Goal: Task Accomplishment & Management: Manage account settings

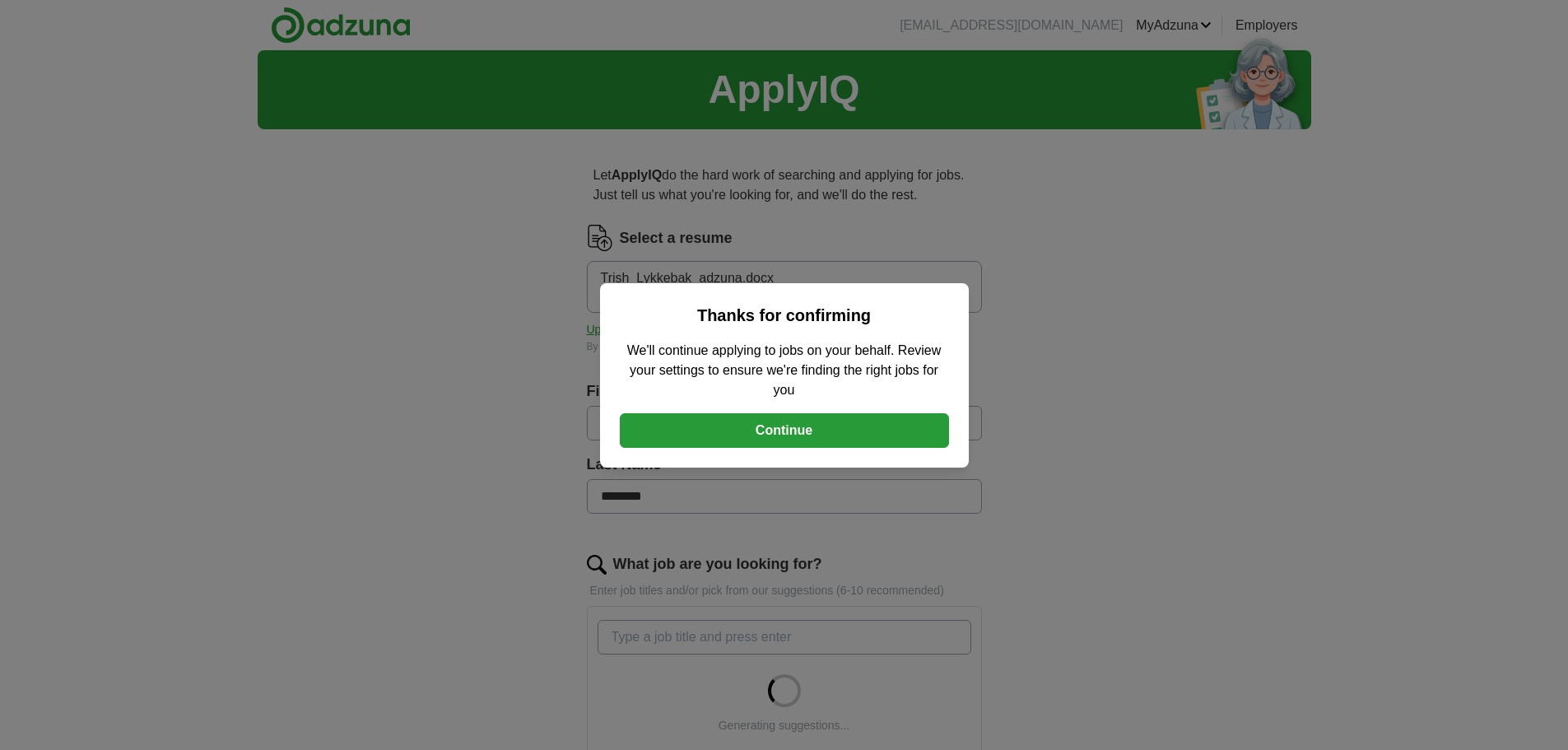
click at [804, 419] on button "Continue" at bounding box center [784, 430] width 329 height 34
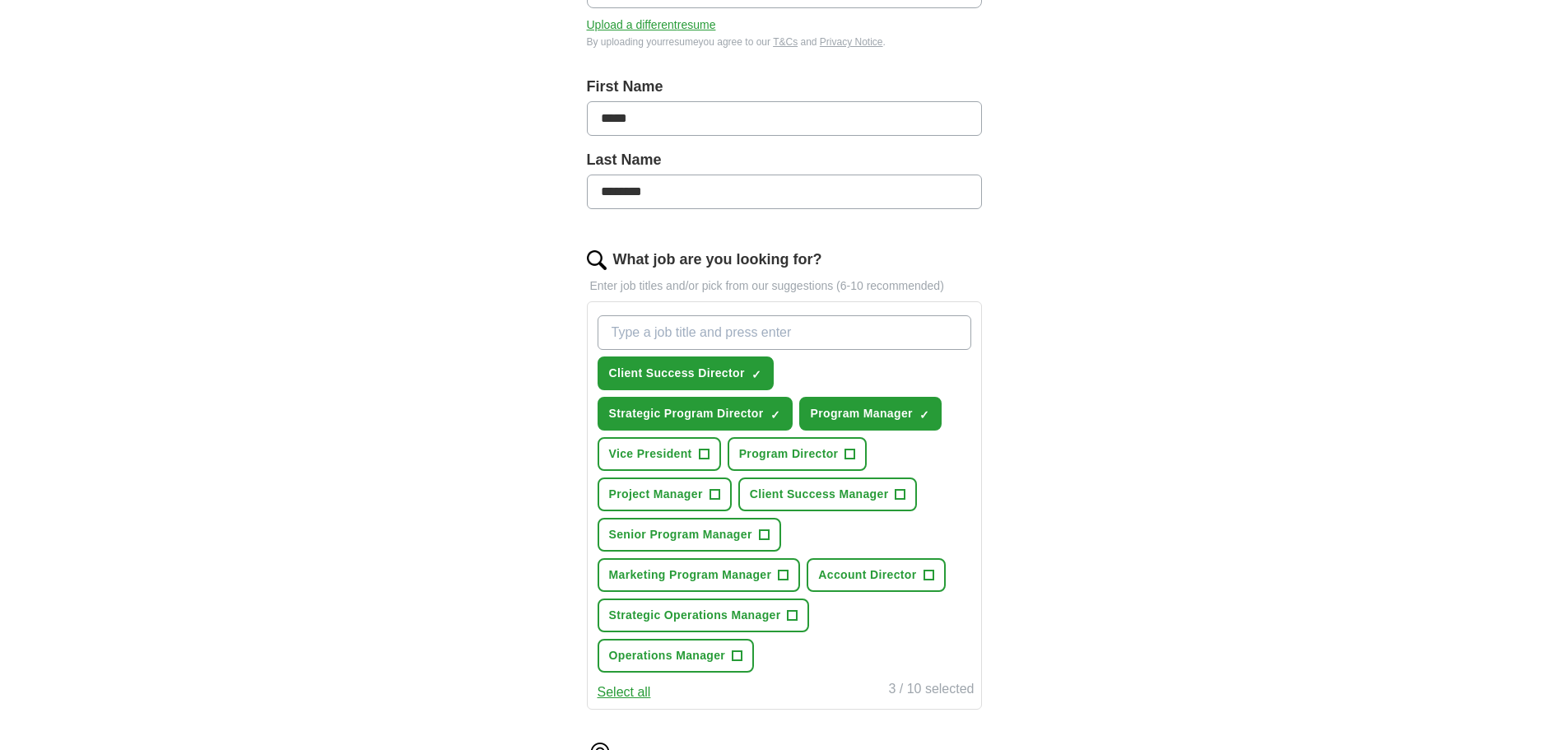
scroll to position [329, 0]
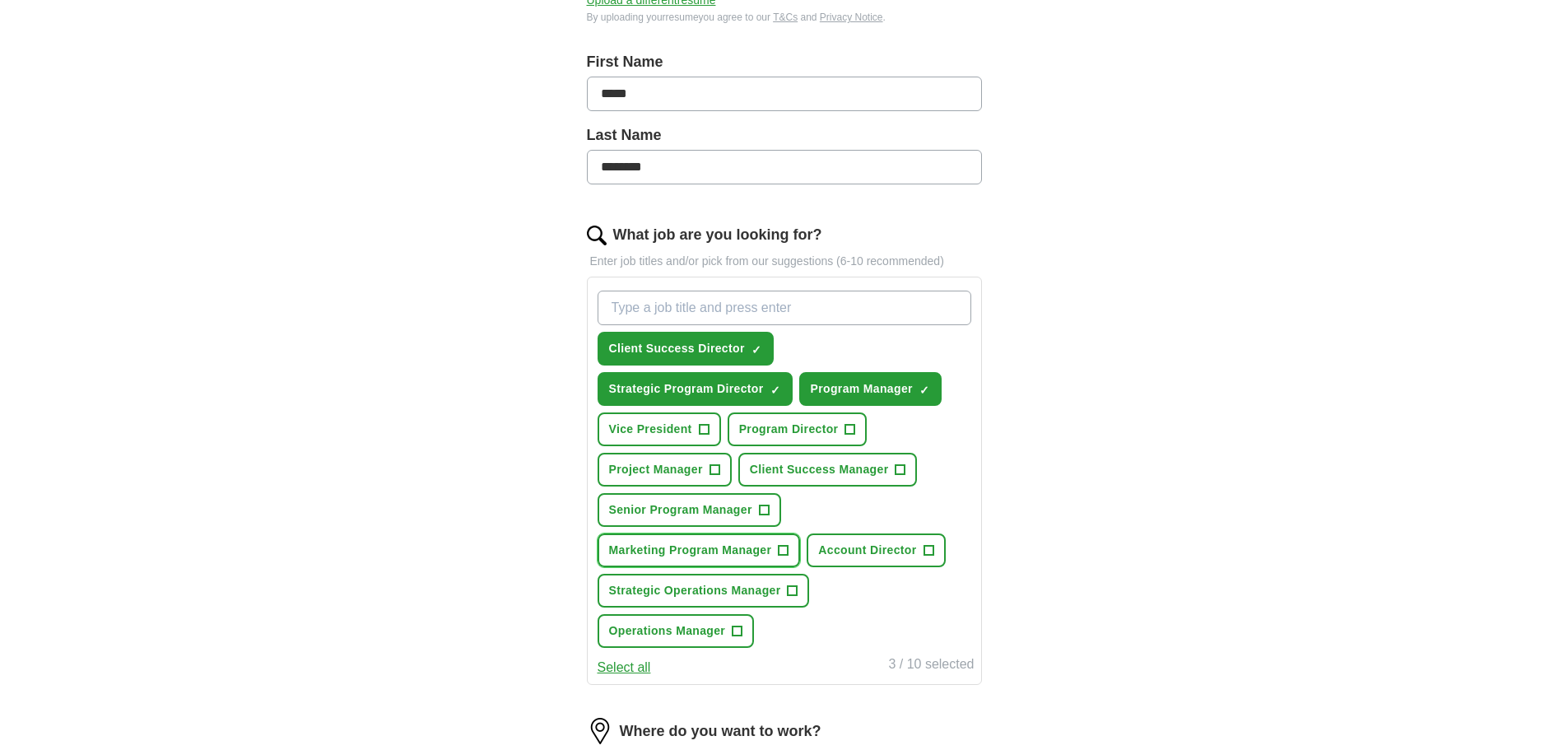
click at [784, 552] on span "+" at bounding box center [784, 551] width 10 height 13
click at [933, 548] on span "+" at bounding box center [928, 551] width 10 height 13
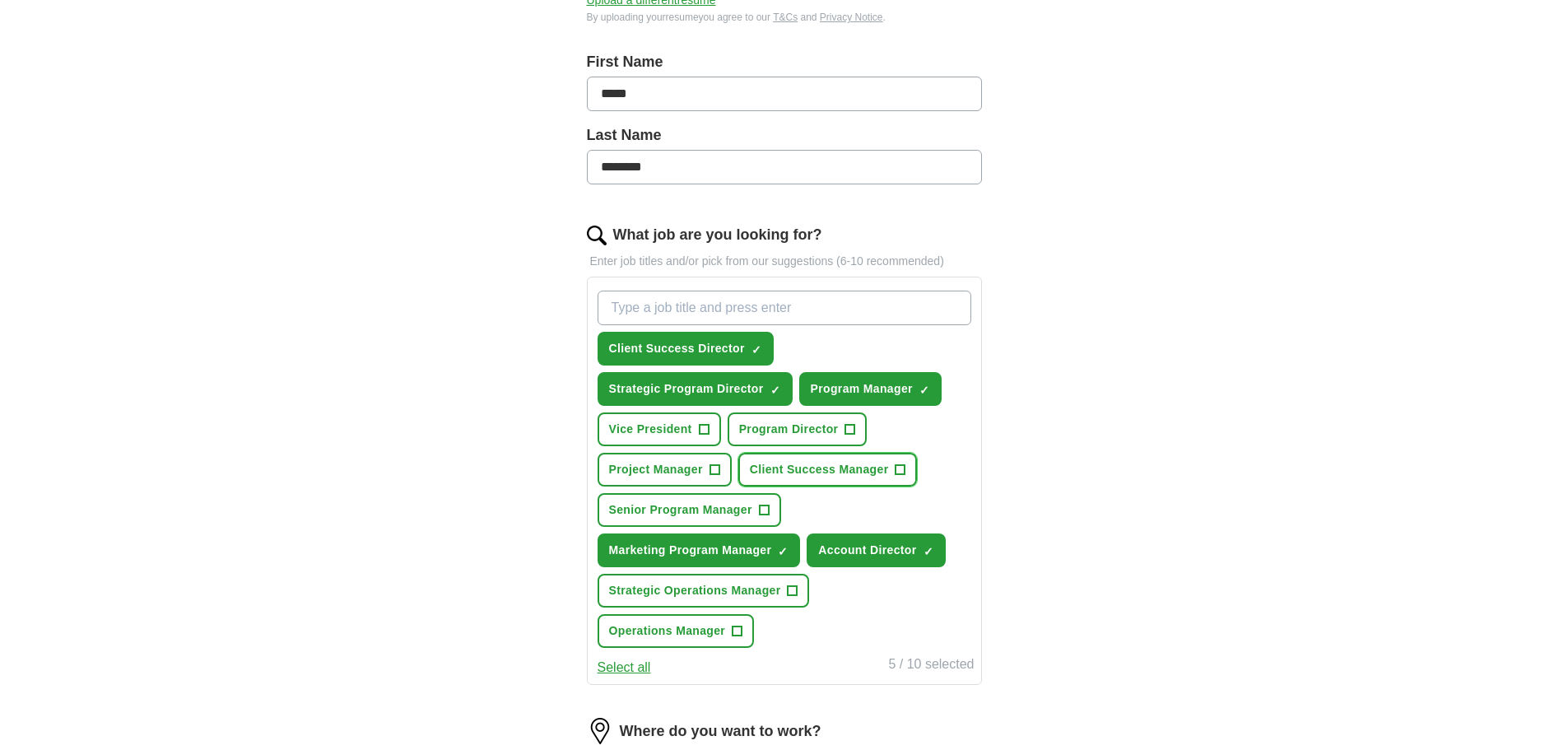
click at [902, 469] on span "+" at bounding box center [901, 470] width 10 height 13
click at [738, 630] on span "+" at bounding box center [738, 631] width 10 height 13
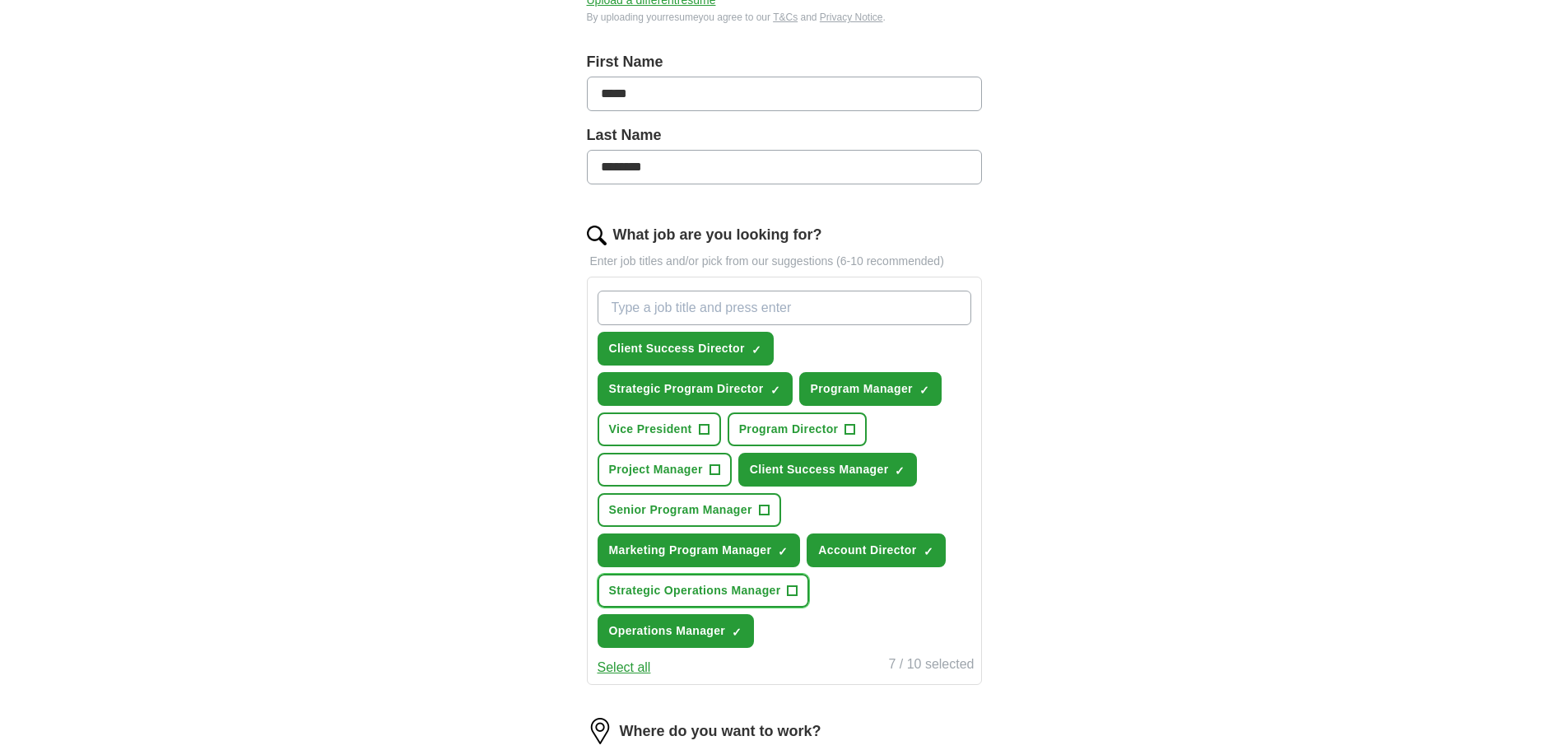
click at [789, 590] on span "+" at bounding box center [793, 591] width 10 height 13
click at [764, 504] on span "+" at bounding box center [764, 511] width 10 height 13
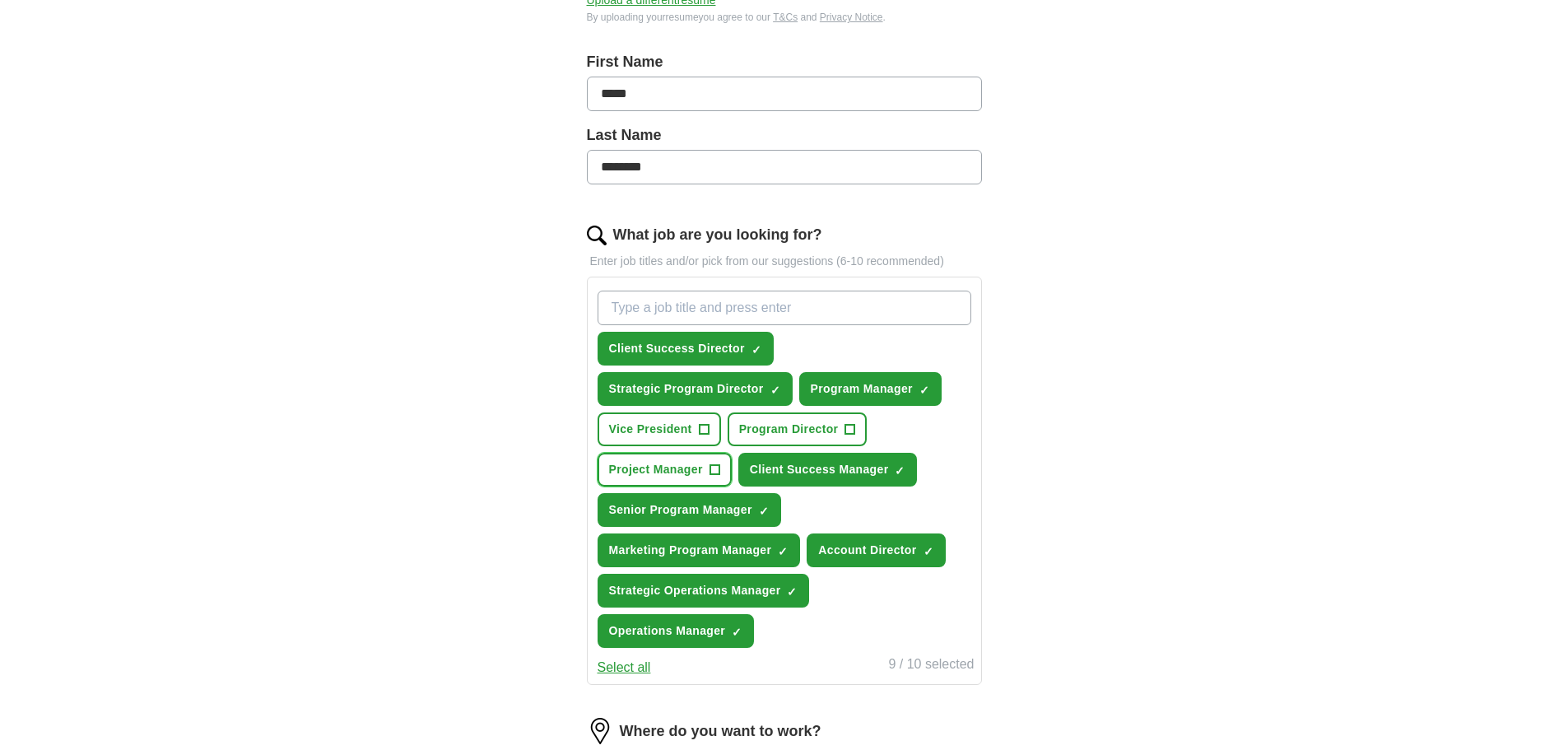
click at [712, 464] on span "+" at bounding box center [715, 470] width 10 height 13
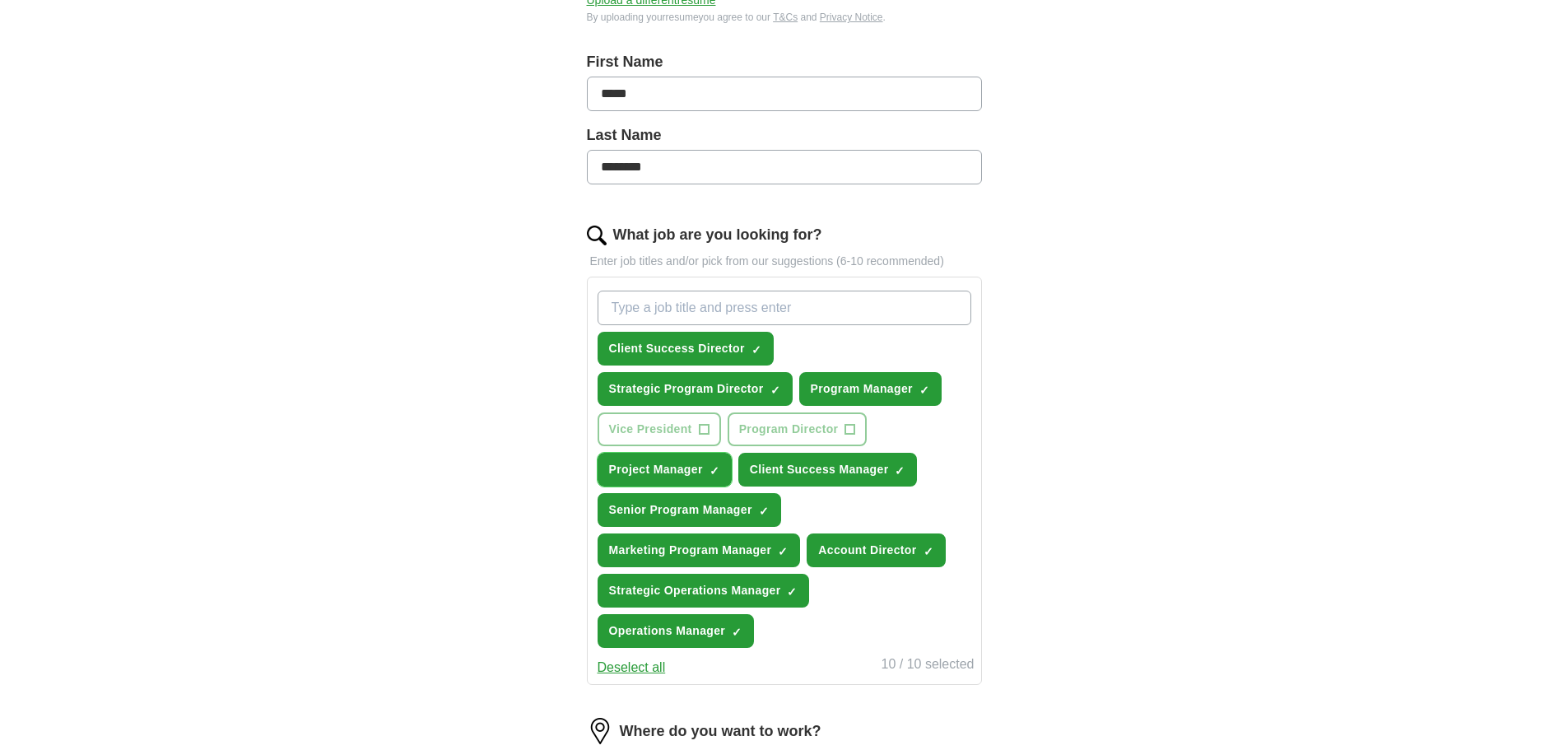
scroll to position [819, 0]
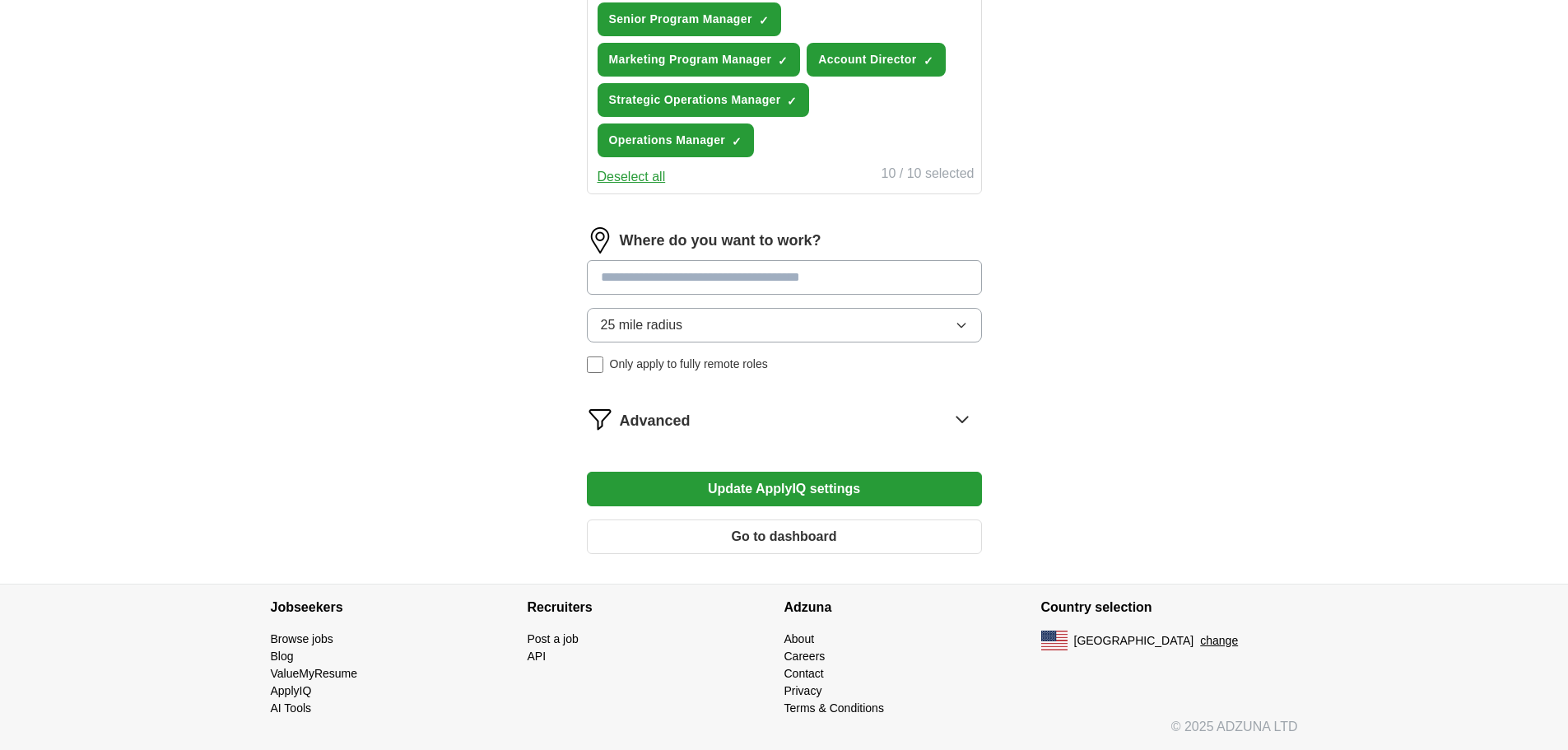
click at [826, 481] on button "Update ApplyIQ settings" at bounding box center [784, 488] width 395 height 34
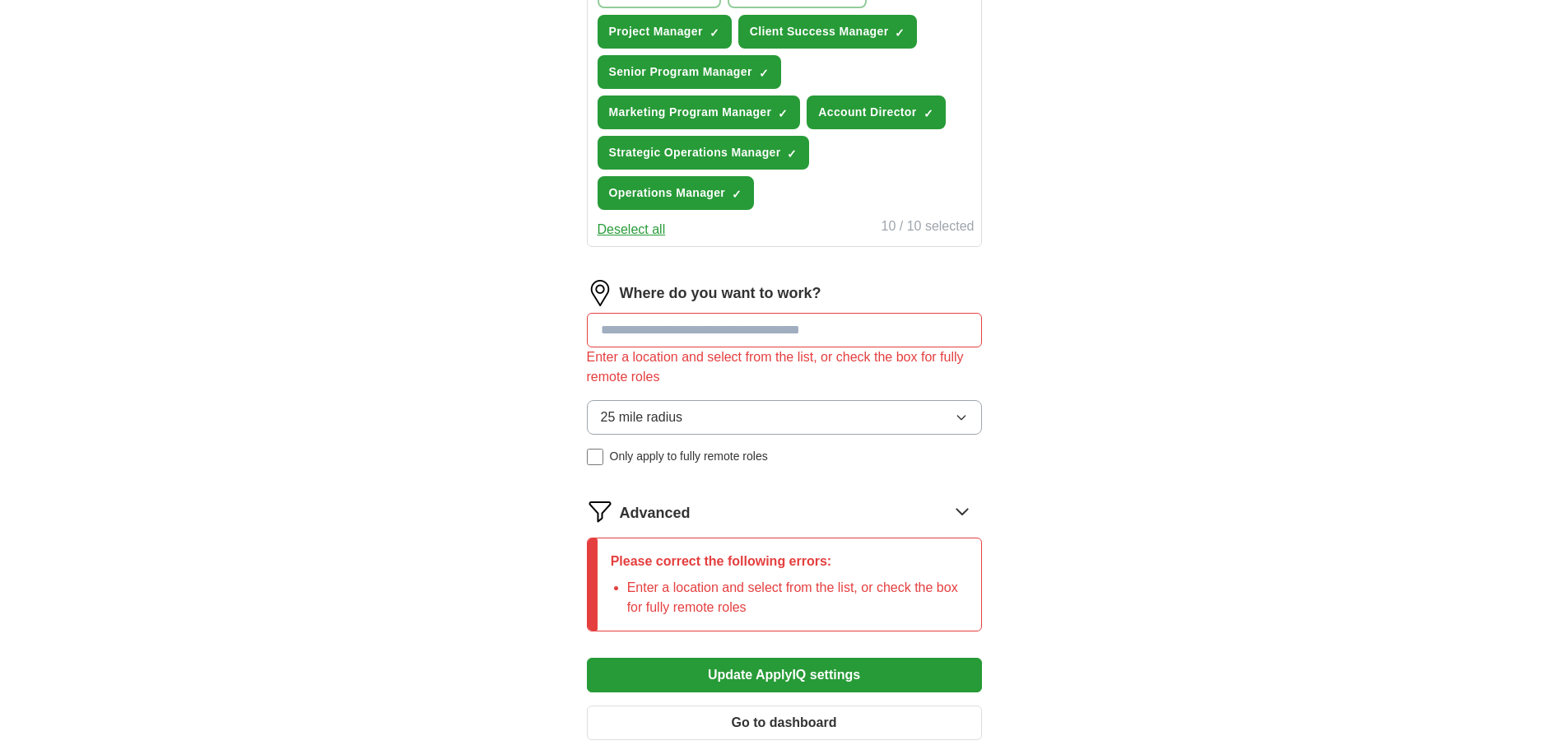
scroll to position [737, 0]
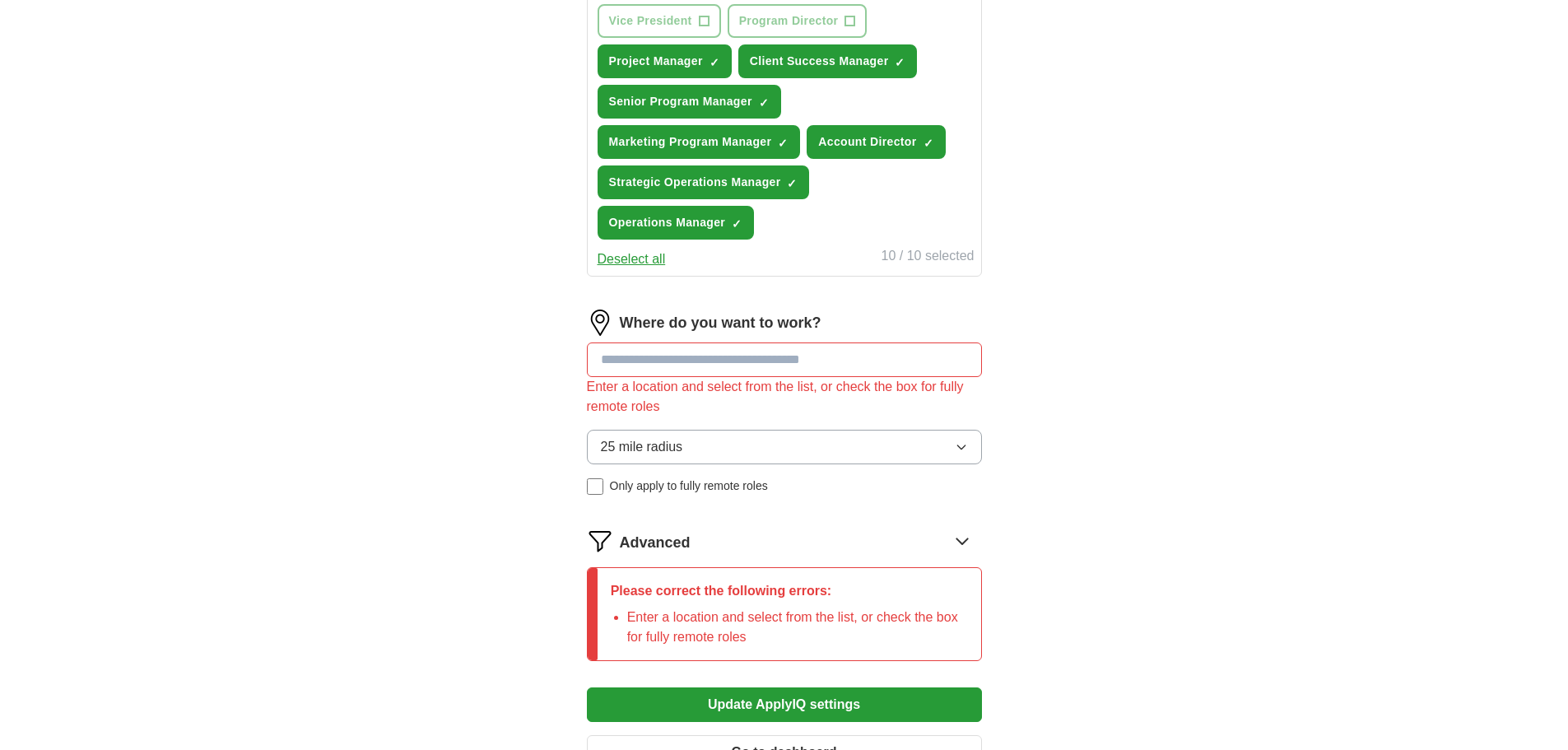
click at [760, 362] on input at bounding box center [784, 359] width 395 height 34
click at [960, 445] on icon "button" at bounding box center [962, 447] width 13 height 13
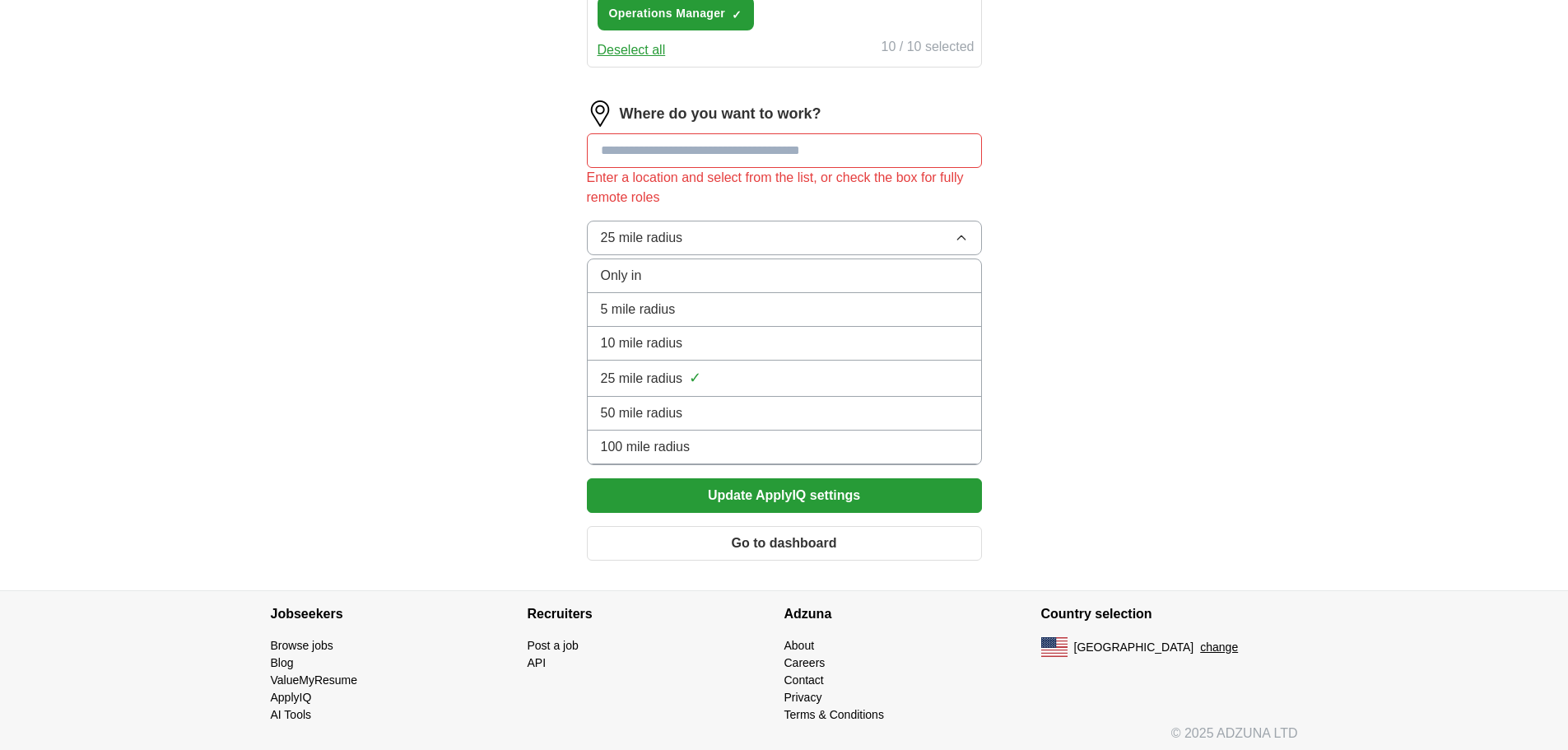
scroll to position [953, 0]
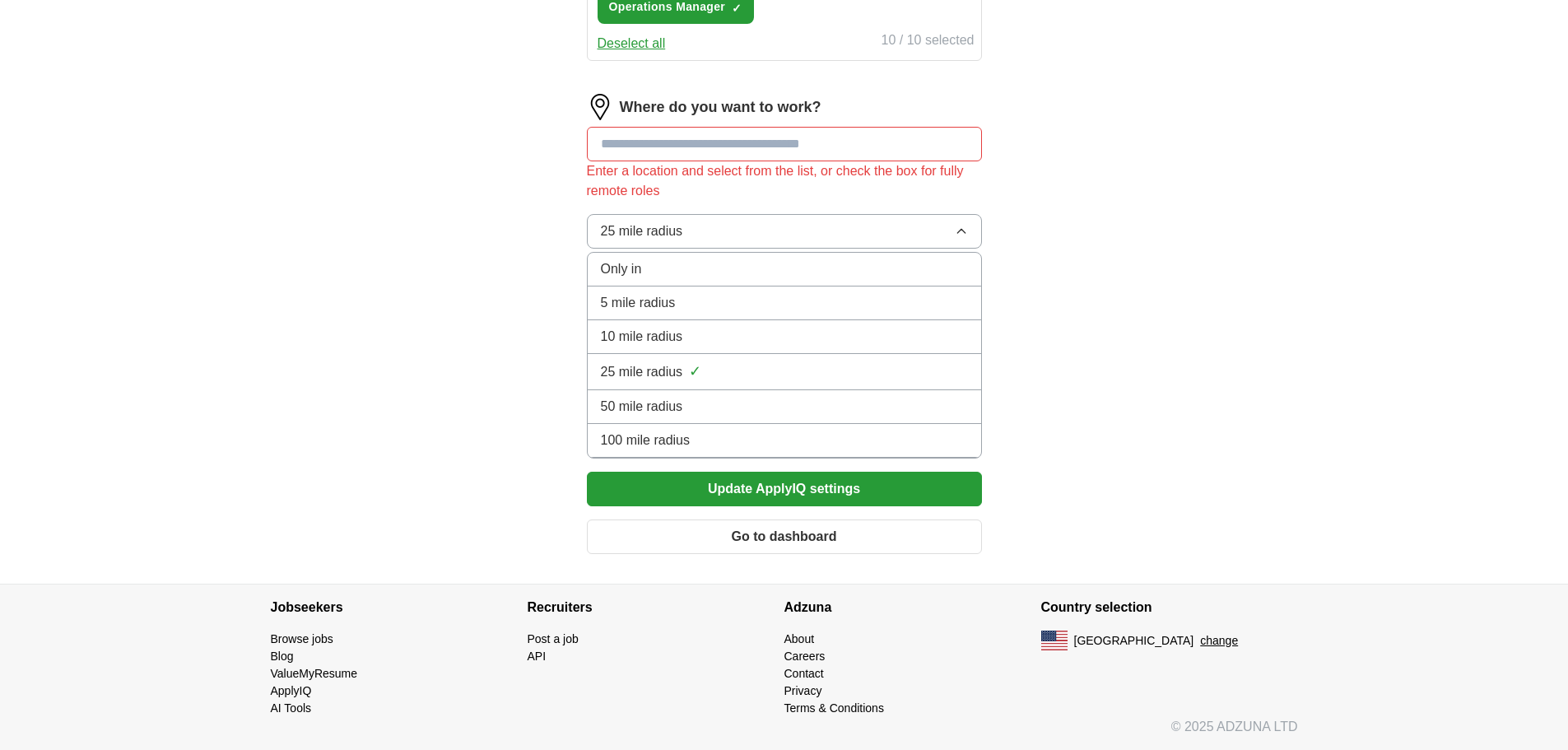
click at [812, 231] on button "25 mile radius" at bounding box center [784, 231] width 395 height 34
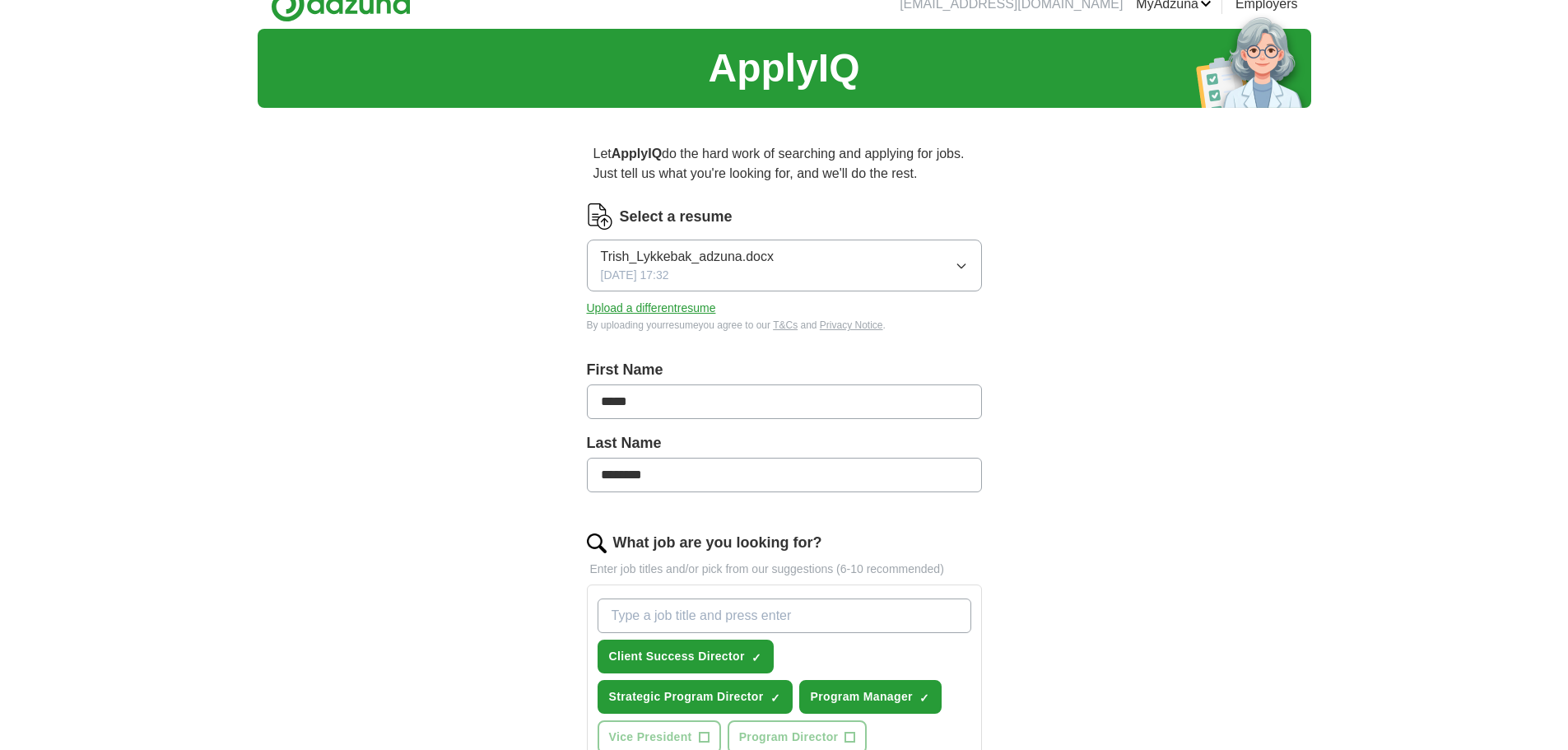
scroll to position [10, 0]
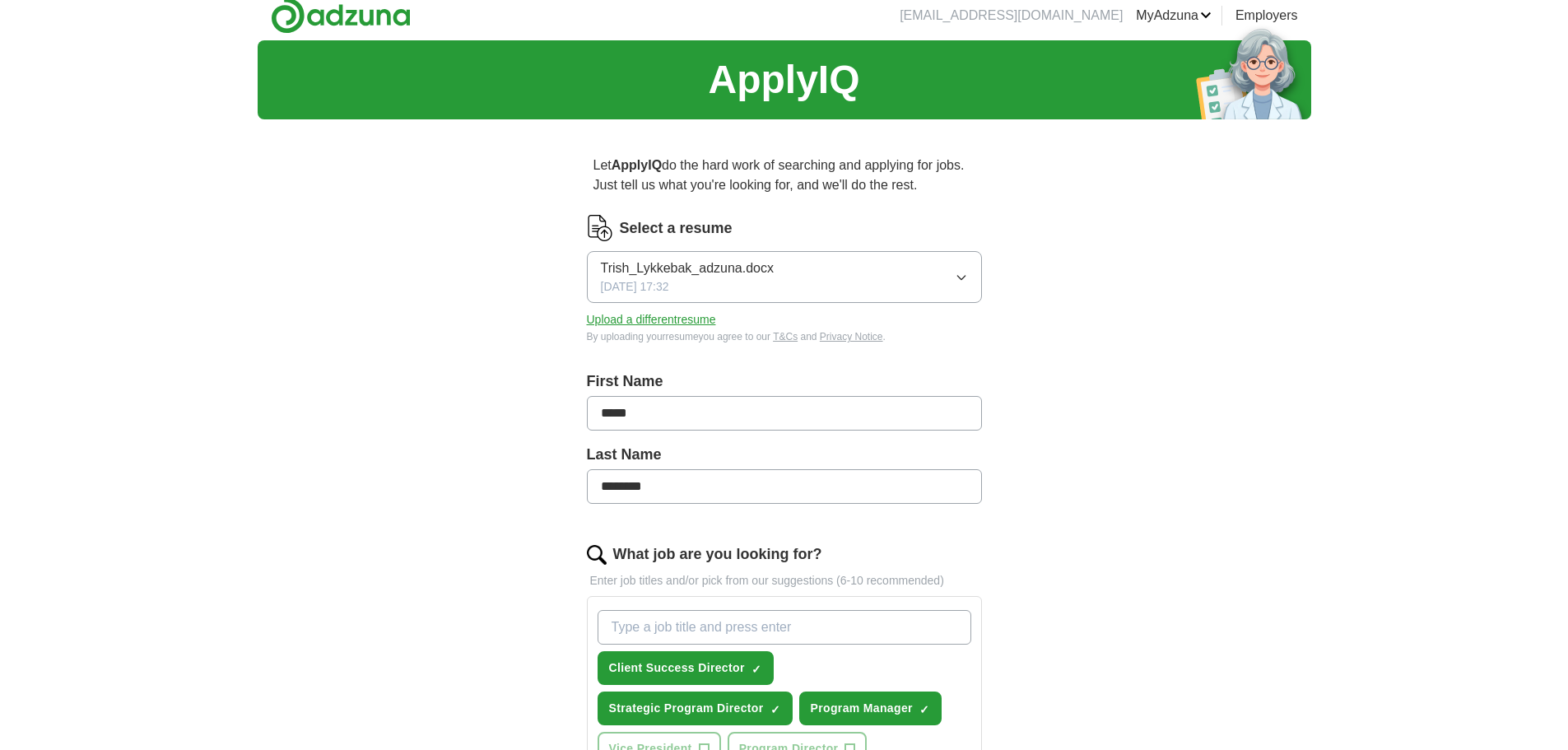
click at [959, 275] on icon "button" at bounding box center [962, 277] width 13 height 13
click at [1078, 276] on div "ApplyIQ Let ApplyIQ do the hard work of searching and applying for jobs. Just t…" at bounding box center [784, 723] width 1054 height 1366
click at [698, 316] on button "Upload a different resume" at bounding box center [651, 320] width 129 height 18
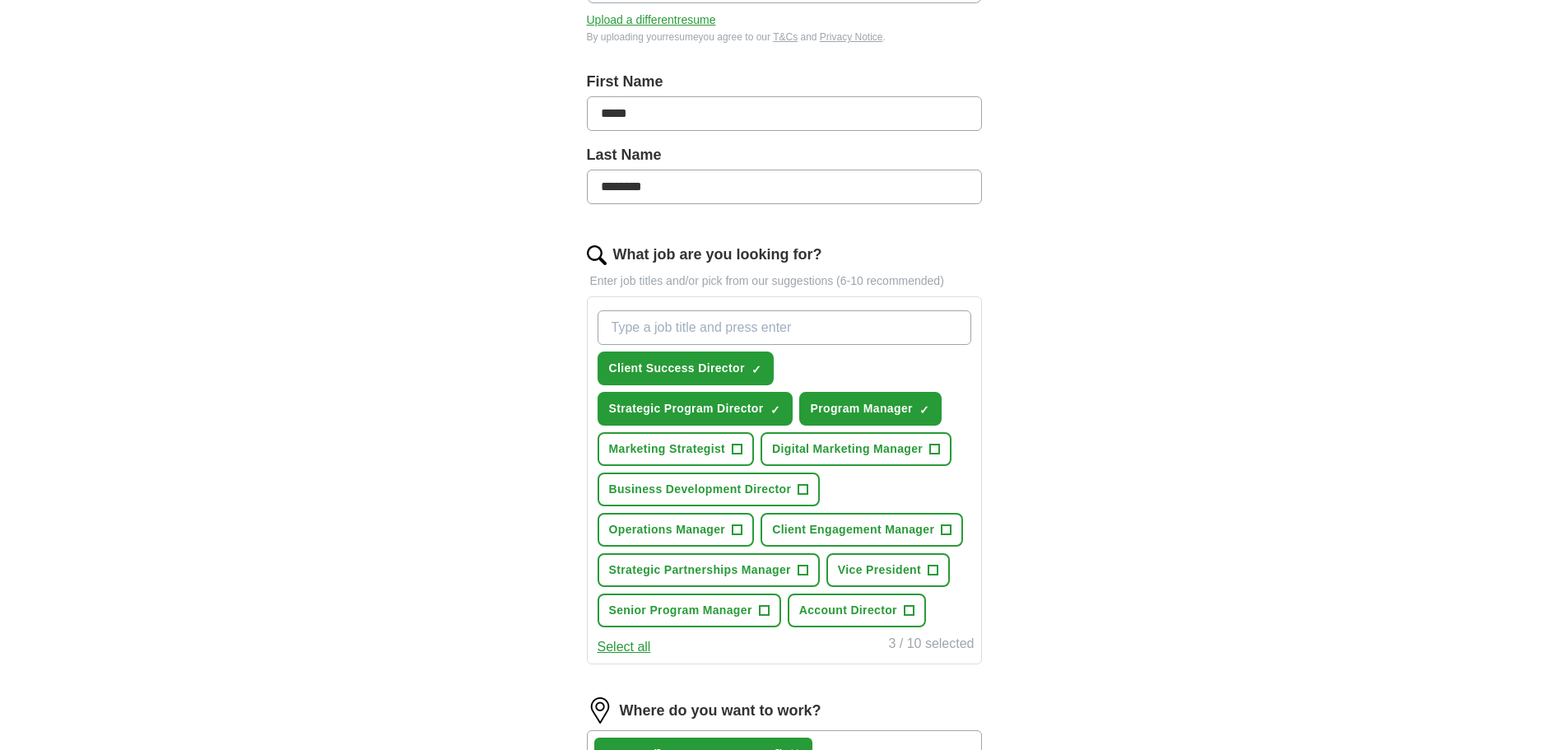
scroll to position [339, 0]
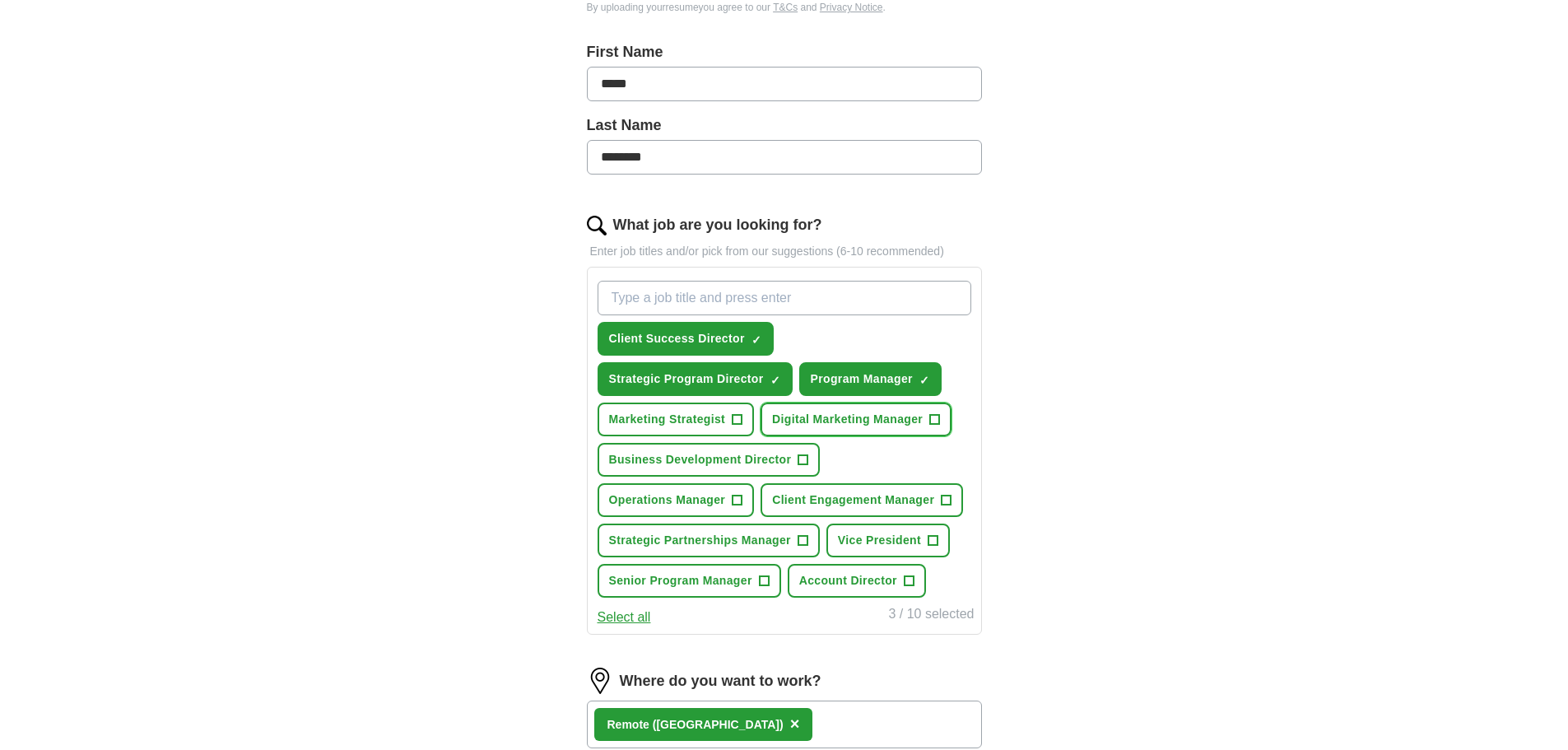
click at [933, 418] on span "+" at bounding box center [935, 420] width 10 height 13
click at [734, 416] on span "+" at bounding box center [738, 420] width 10 height 13
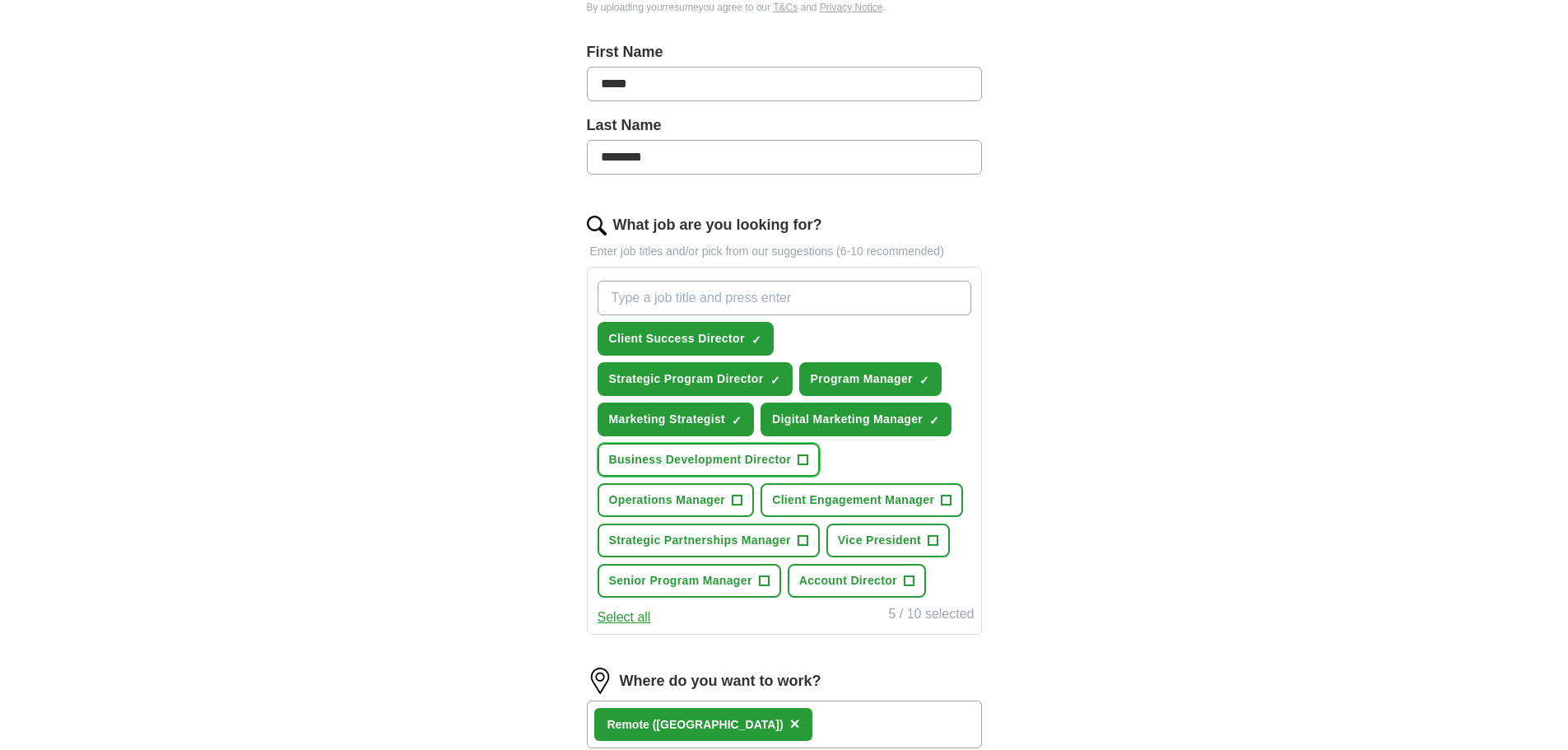
click at [802, 457] on span "+" at bounding box center [804, 460] width 10 height 13
click at [942, 496] on span "+" at bounding box center [947, 501] width 10 height 13
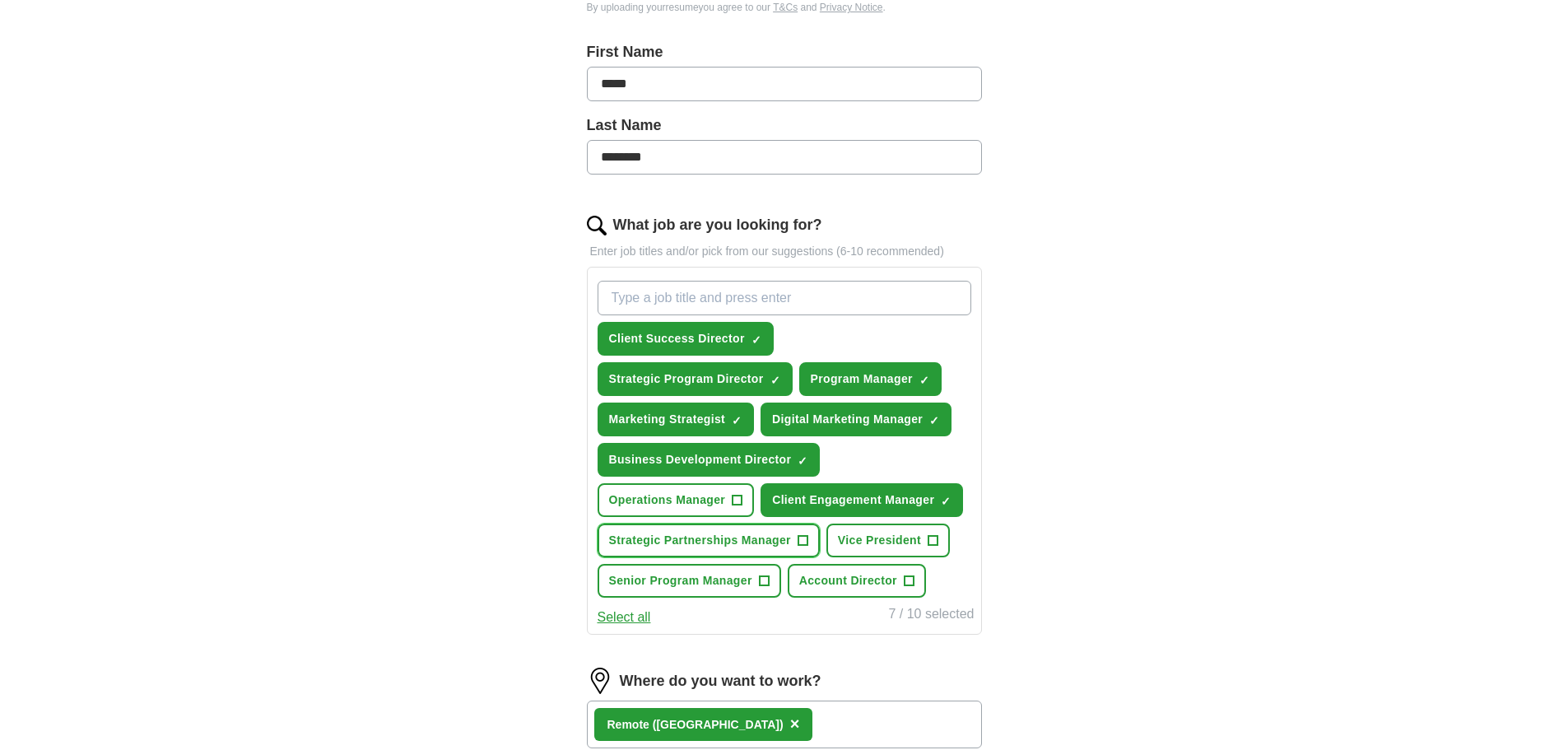
click at [801, 536] on span "+" at bounding box center [803, 541] width 10 height 13
click at [906, 574] on span "+" at bounding box center [909, 581] width 10 height 13
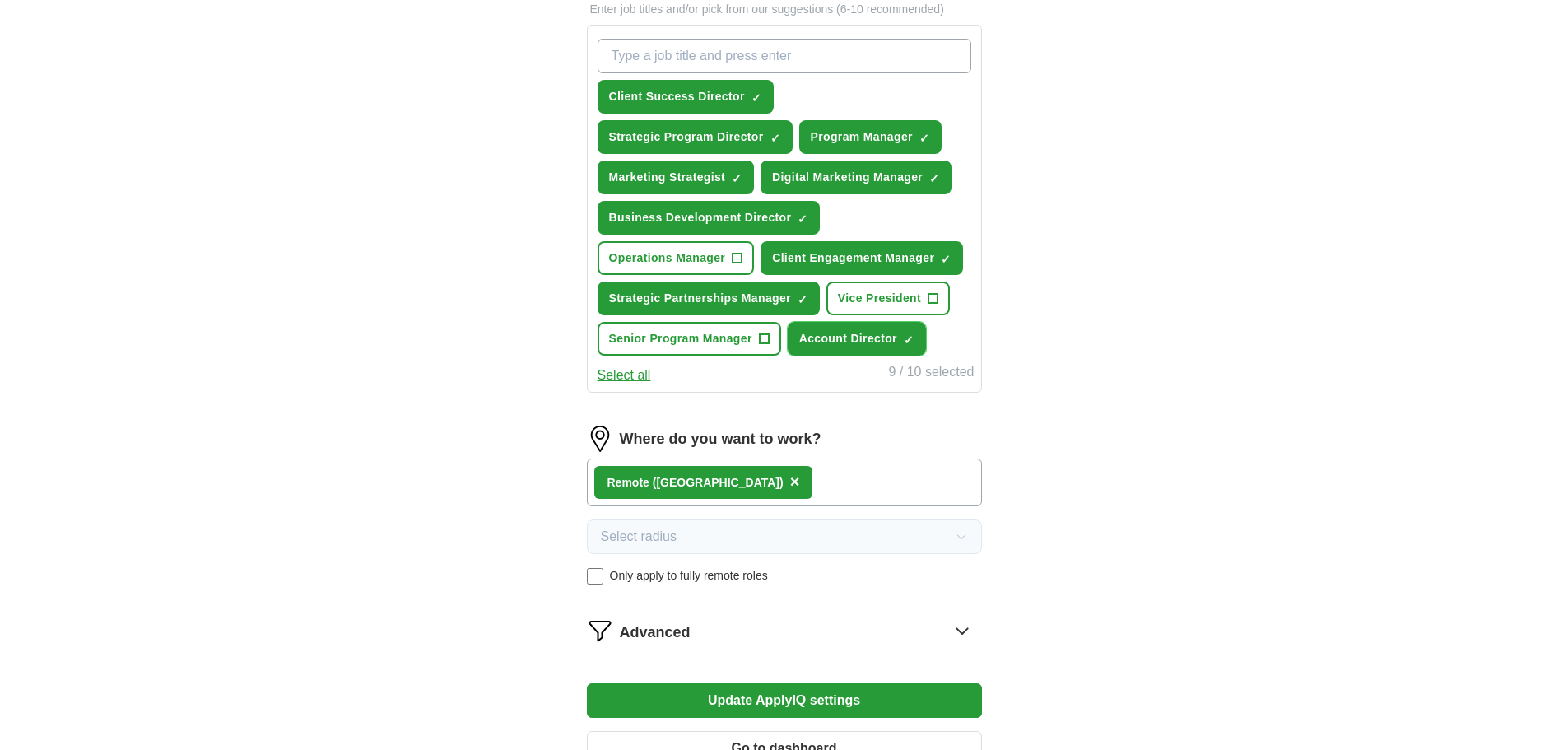
scroll to position [793, 0]
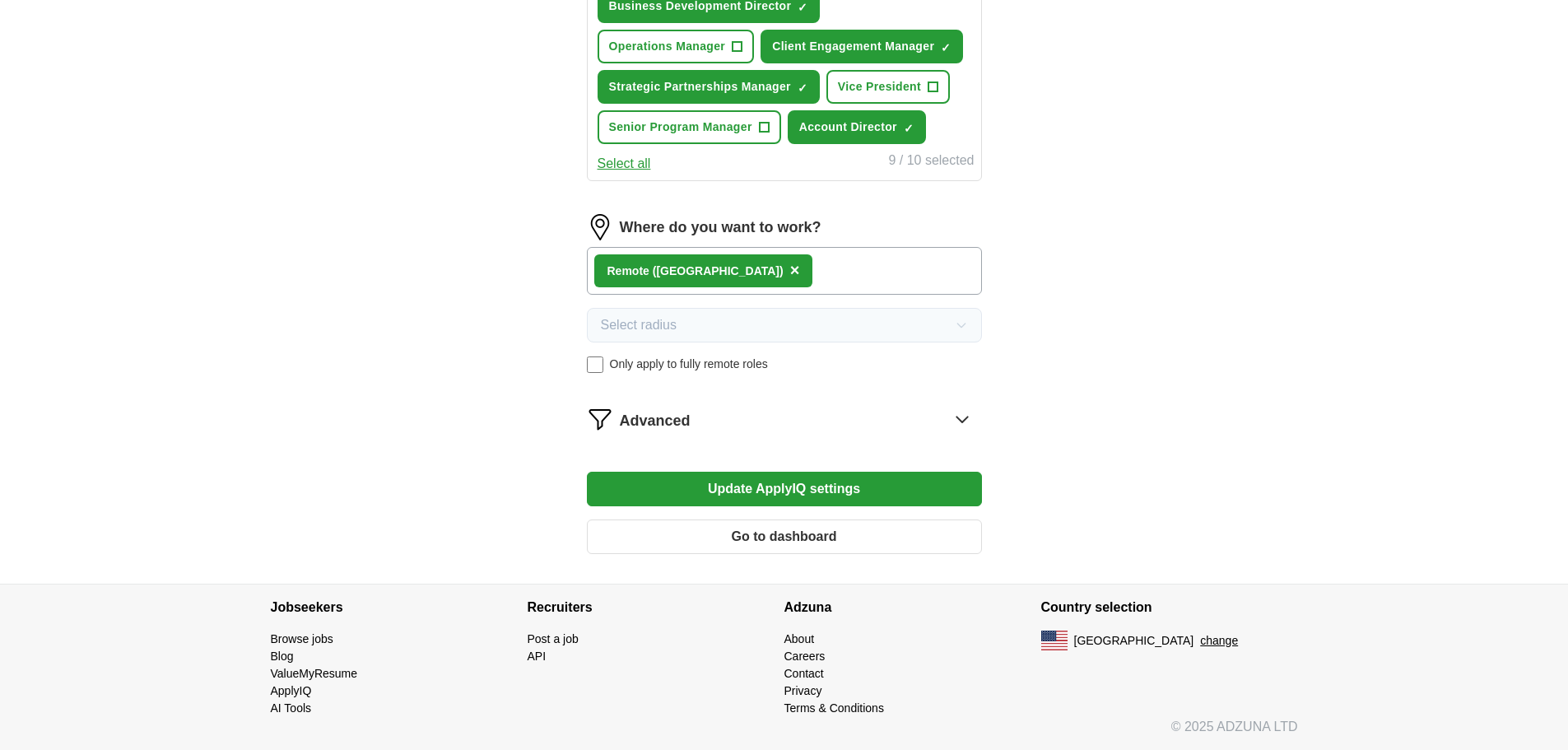
click at [845, 486] on button "Update ApplyIQ settings" at bounding box center [784, 488] width 395 height 34
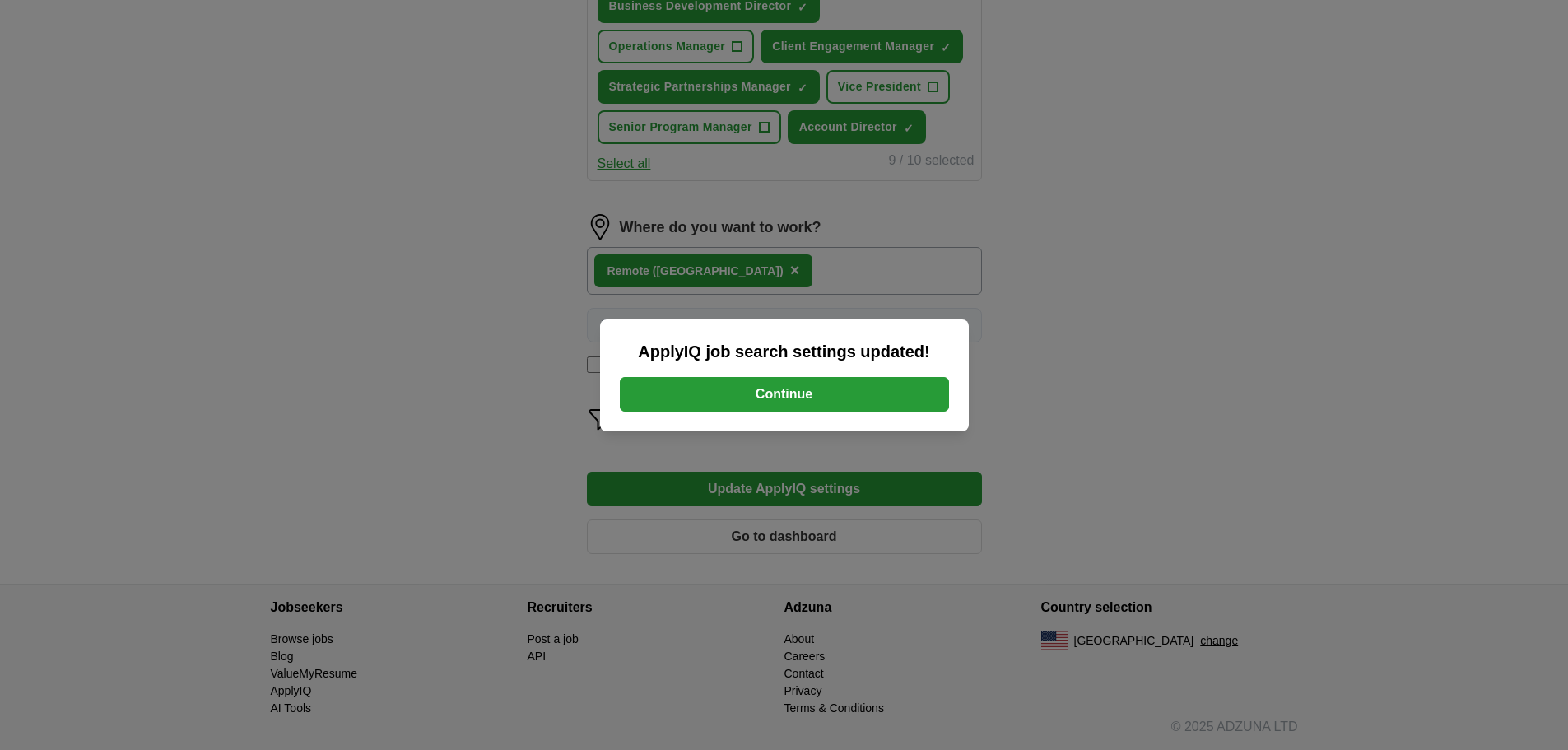
click at [788, 393] on button "Continue" at bounding box center [784, 393] width 329 height 34
